Goal: Task Accomplishment & Management: Complete application form

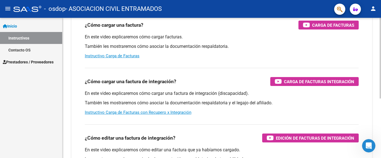
scroll to position [64, 0]
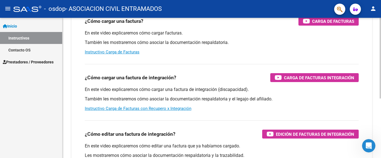
click at [376, 99] on div at bounding box center [379, 58] width 1 height 81
click at [182, 108] on link "Instructivo Carga de Facturas con Recupero x Integración" at bounding box center [138, 108] width 106 height 5
click at [42, 62] on span "Prestadores / Proveedores" at bounding box center [28, 62] width 51 height 6
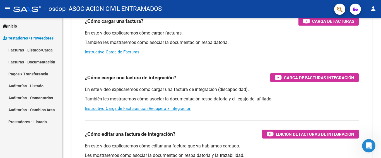
click at [45, 50] on link "Facturas - Listado/Carga" at bounding box center [31, 50] width 62 height 12
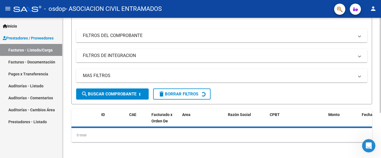
click at [376, 74] on div at bounding box center [379, 65] width 1 height 95
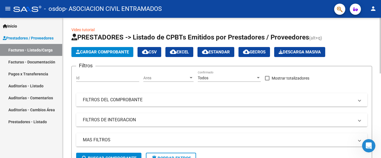
click at [376, 23] on div at bounding box center [379, 46] width 1 height 56
click at [100, 52] on span "Cargar Comprobante" at bounding box center [102, 52] width 53 height 5
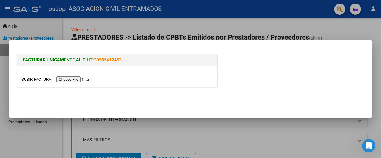
click at [82, 79] on input "file" at bounding box center [56, 80] width 70 height 6
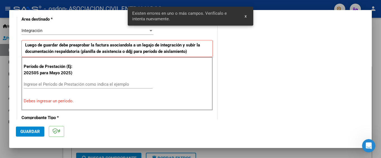
scroll to position [142, 0]
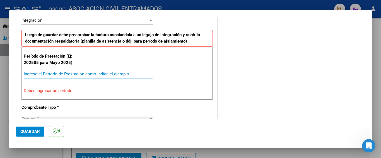
click at [59, 74] on input "Ingrese el Período de Prestación como indica el ejemplo" at bounding box center [88, 74] width 129 height 5
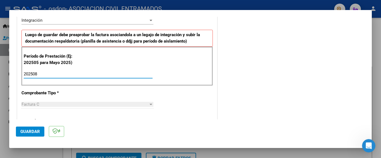
type input "202508"
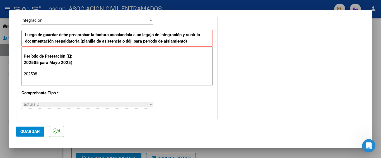
click at [64, 105] on div "Factura C" at bounding box center [84, 104] width 127 height 5
click at [149, 104] on div at bounding box center [150, 104] width 3 height 1
click at [134, 104] on div "Factura C" at bounding box center [84, 104] width 127 height 5
click at [112, 79] on div "202508 Ingrese el Período de Prestación como indica el ejemplo" at bounding box center [88, 77] width 129 height 14
click at [112, 75] on input "202508" at bounding box center [88, 74] width 129 height 5
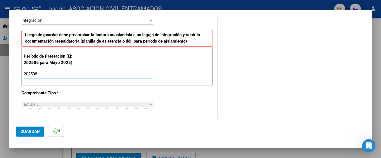
click at [103, 104] on div "Factura C" at bounding box center [84, 104] width 127 height 5
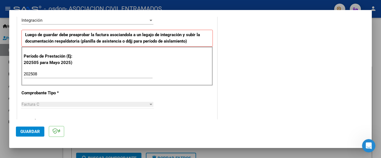
click at [31, 132] on span "Guardar" at bounding box center [30, 131] width 20 height 5
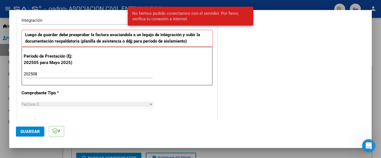
click at [175, 81] on div "Período de Prestación (Ej: 202505 para Mayo 2025) 202508 Ingrese el Período de …" at bounding box center [116, 66] width 191 height 39
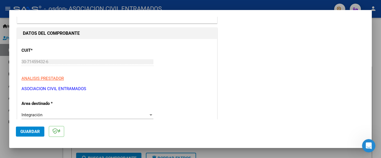
scroll to position [62, 0]
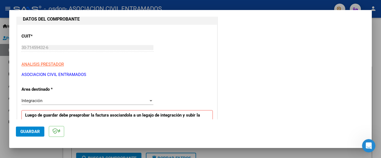
click at [71, 48] on input "30-71459432-6" at bounding box center [87, 47] width 132 height 5
click at [70, 46] on input "30-71459432-6" at bounding box center [87, 47] width 132 height 5
drag, startPoint x: 68, startPoint y: 44, endPoint x: 65, endPoint y: 43, distance: 2.8
click at [67, 44] on div "30-71459432-6 Ingresar CUIT" at bounding box center [87, 47] width 132 height 8
click at [50, 46] on div "30-71459432-6 Ingresar CUIT" at bounding box center [87, 47] width 132 height 8
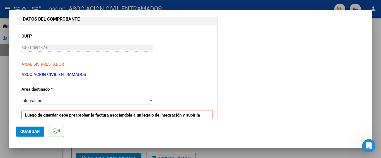
click at [50, 46] on input "30-71459432-6" at bounding box center [87, 47] width 132 height 5
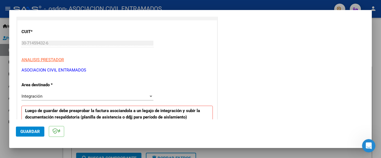
scroll to position [69, 0]
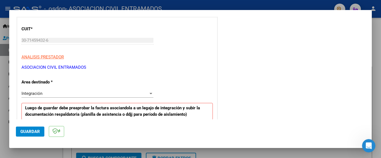
click at [150, 93] on div at bounding box center [150, 93] width 3 height 1
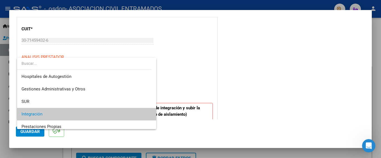
scroll to position [21, 0]
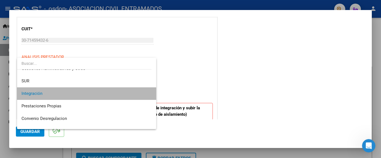
click at [134, 92] on span "Integración" at bounding box center [86, 93] width 130 height 13
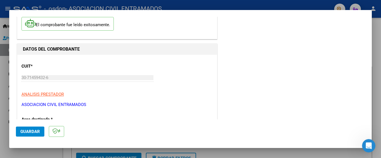
scroll to position [0, 0]
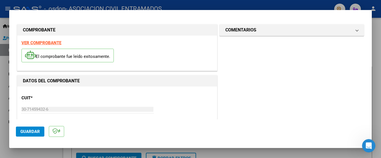
click at [82, 57] on p "El comprobante fue leído exitosamente." at bounding box center [67, 56] width 92 height 14
click at [43, 44] on strong "VER COMPROBANTE" at bounding box center [41, 42] width 40 height 5
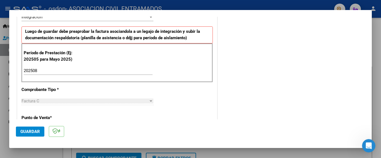
scroll to position [147, 0]
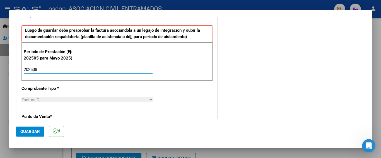
click at [39, 68] on input "202508" at bounding box center [88, 69] width 129 height 5
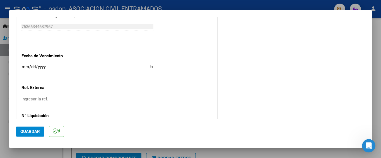
scroll to position [371, 0]
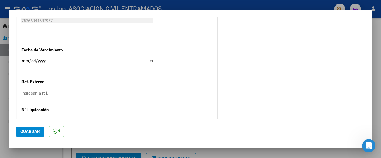
click at [26, 134] on span "Guardar" at bounding box center [30, 131] width 20 height 5
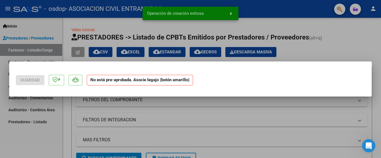
scroll to position [0, 0]
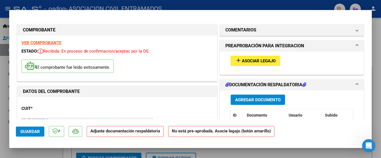
click at [254, 61] on span "Asociar Legajo" at bounding box center [259, 61] width 34 height 5
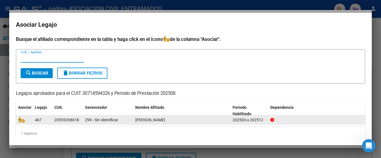
click at [181, 119] on div "[PERSON_NAME]" at bounding box center [181, 120] width 93 height 6
click at [69, 121] on div "20555298618" at bounding box center [66, 120] width 25 height 6
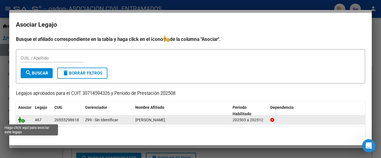
click at [21, 119] on icon at bounding box center [21, 120] width 7 height 6
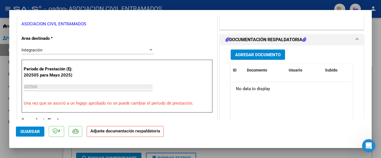
scroll to position [131, 0]
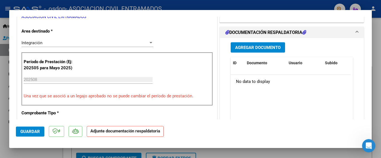
click at [265, 45] on span "Agregar Documento" at bounding box center [257, 47] width 45 height 5
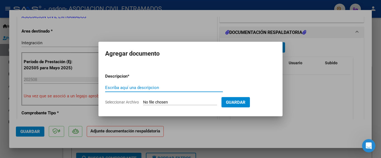
click at [150, 88] on input "Escriba aquí una descripcion" at bounding box center [164, 87] width 118 height 5
click at [107, 87] on input "asistencia Agosto" at bounding box center [164, 87] width 118 height 5
type input "Asistencia Agosto"
click at [171, 103] on input "Seleccionar Archivo" at bounding box center [180, 102] width 74 height 5
type input "C:\fakepath\ASISTENCIA OSDOP AGOSTO APOYO.pdf"
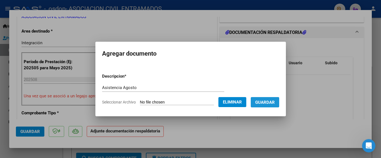
click at [267, 99] on button "Guardar" at bounding box center [264, 102] width 28 height 10
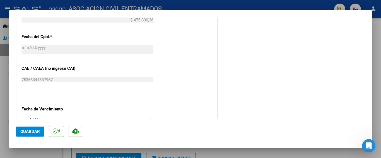
scroll to position [310, 0]
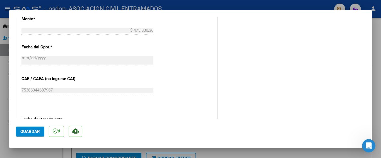
click at [29, 133] on span "Guardar" at bounding box center [30, 131] width 20 height 5
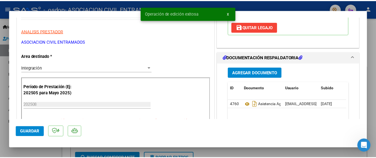
scroll to position [0, 0]
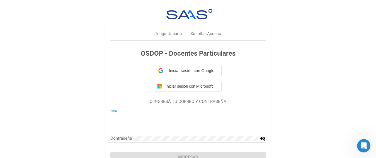
type input "[EMAIL_ADDRESS][DOMAIN_NAME]"
